Goal: Check status: Check status

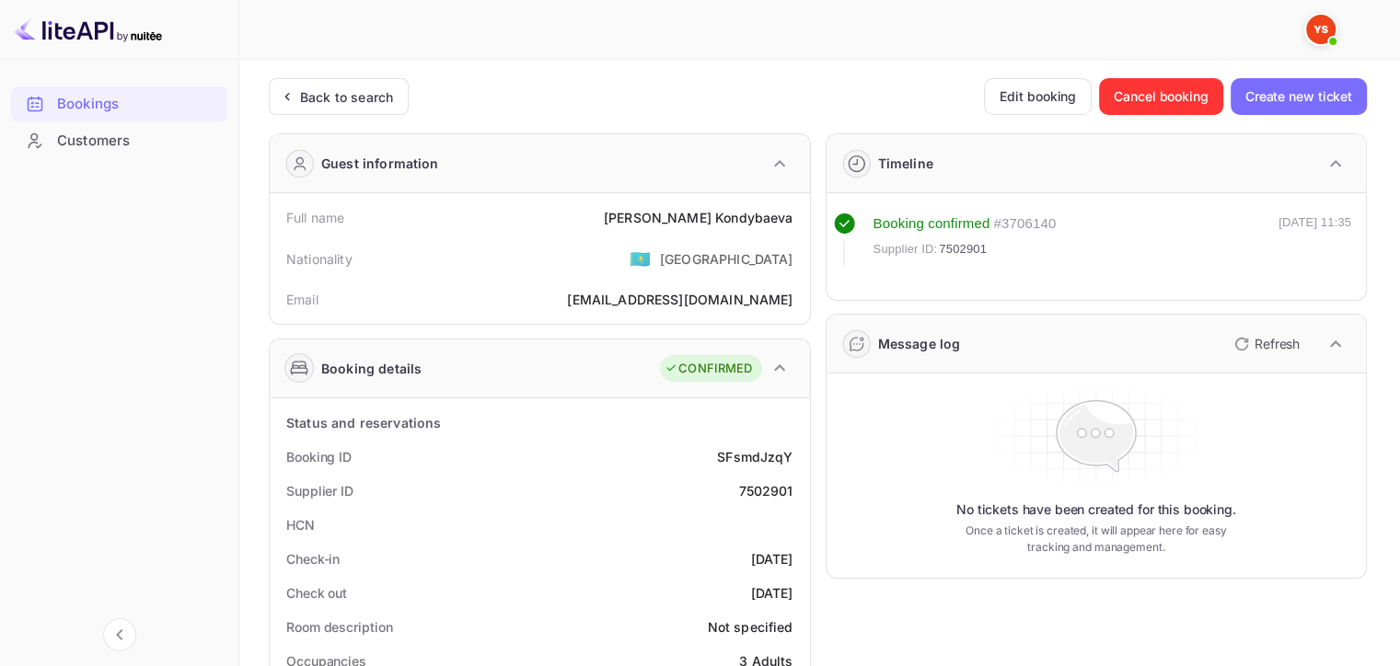
click at [357, 89] on div "Back to search" at bounding box center [346, 96] width 93 height 19
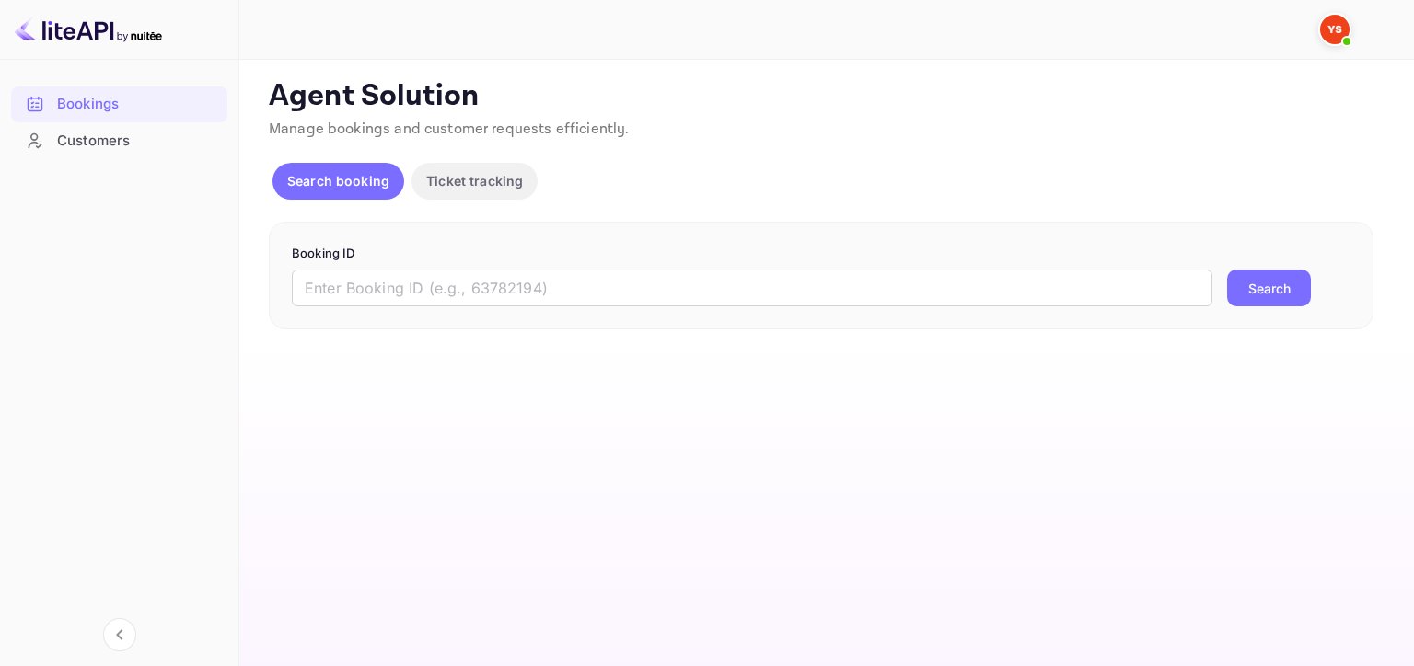
click at [454, 307] on div "Booking ID ​ Search" at bounding box center [821, 276] width 1105 height 109
click at [423, 285] on input "text" at bounding box center [752, 288] width 921 height 37
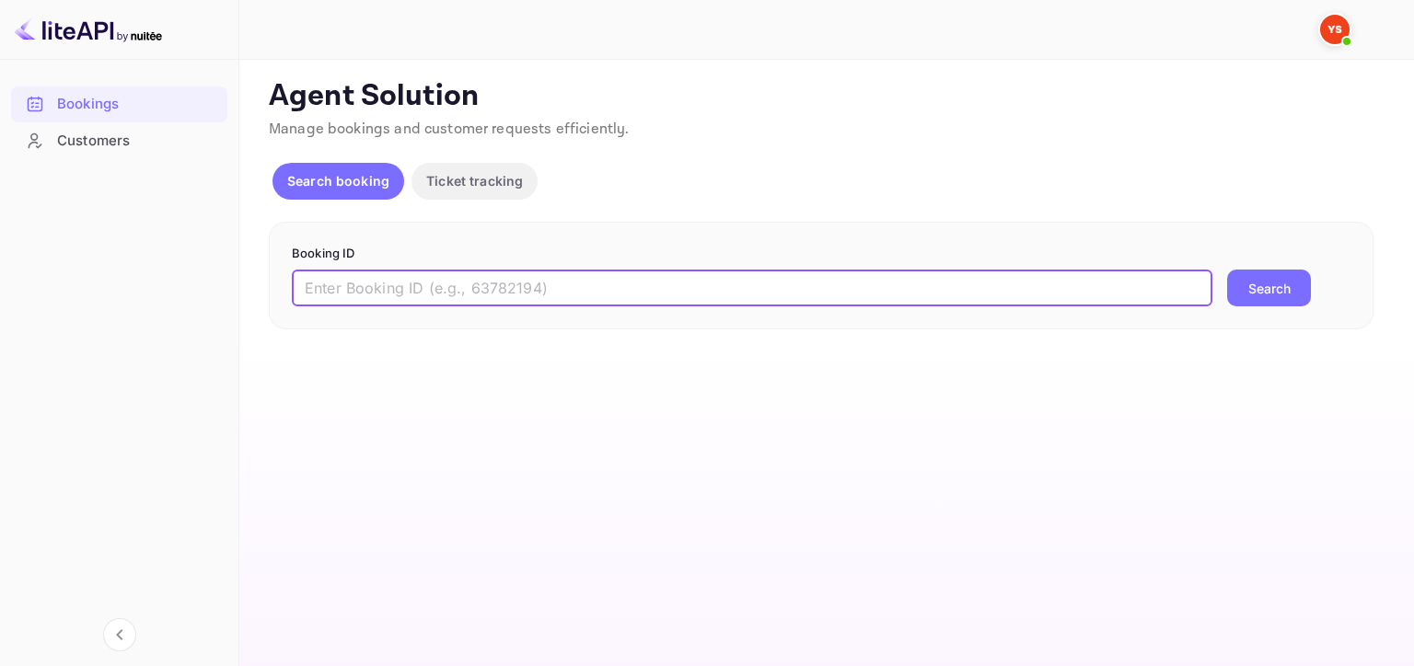
click at [675, 292] on input "text" at bounding box center [752, 288] width 921 height 37
paste input "8073320"
type input "8073320"
click at [1227, 270] on button "Search" at bounding box center [1269, 288] width 84 height 37
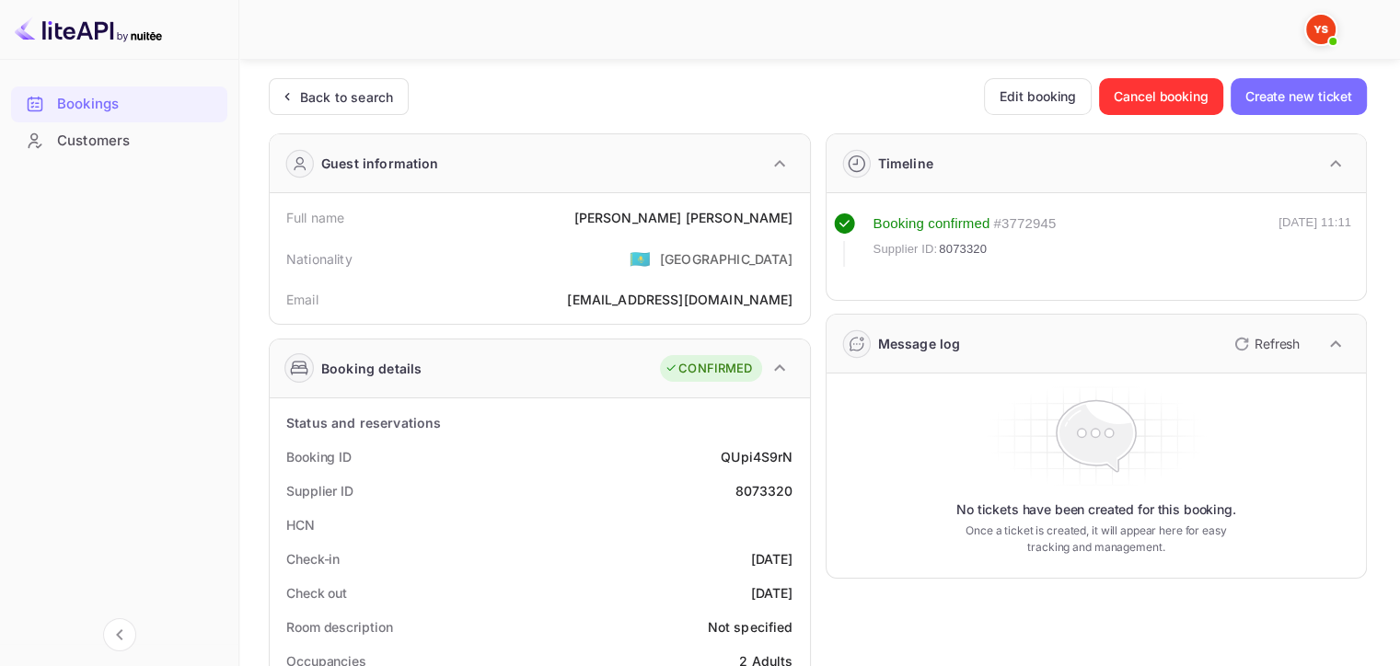
scroll to position [284, 0]
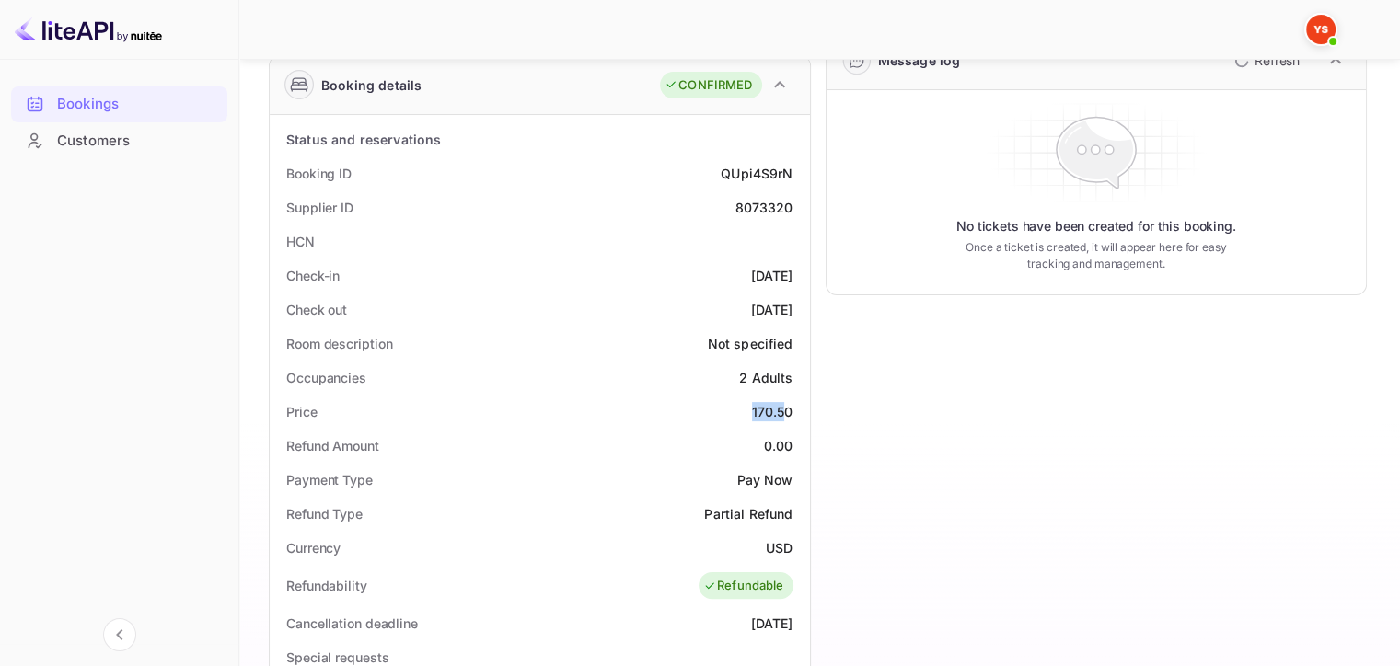
drag, startPoint x: 752, startPoint y: 411, endPoint x: 786, endPoint y: 406, distance: 34.5
click at [786, 406] on div "170.50" at bounding box center [772, 411] width 41 height 19
copy div "170.5"
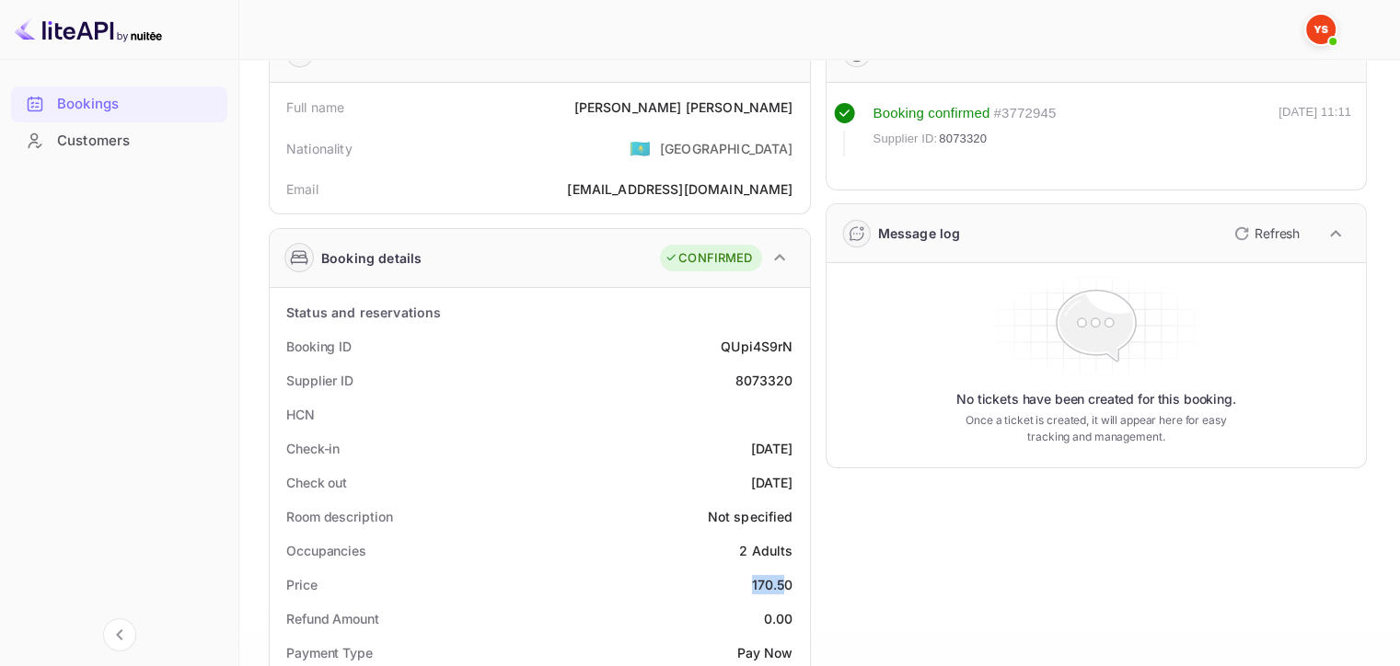
scroll to position [0, 0]
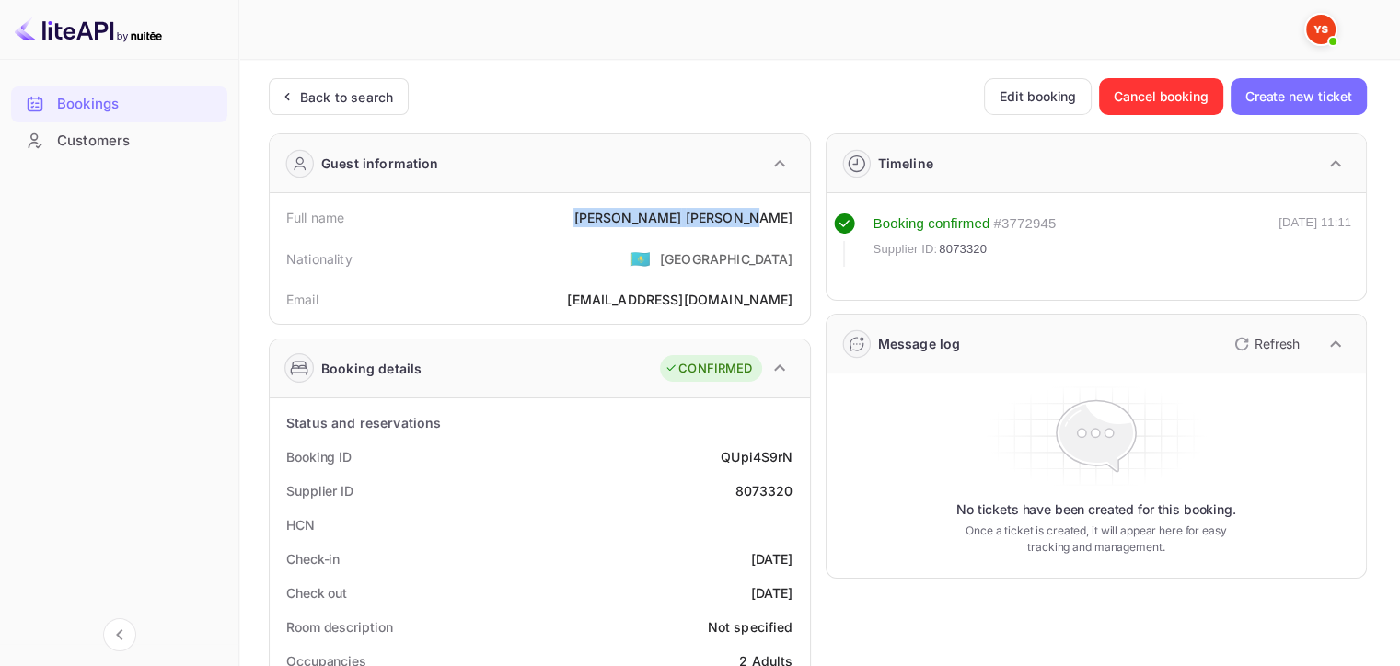
drag, startPoint x: 681, startPoint y: 216, endPoint x: 794, endPoint y: 213, distance: 113.3
click at [794, 213] on div "Full name [PERSON_NAME]" at bounding box center [540, 218] width 526 height 34
copy div "[PERSON_NAME]"
